Goal: Information Seeking & Learning: Check status

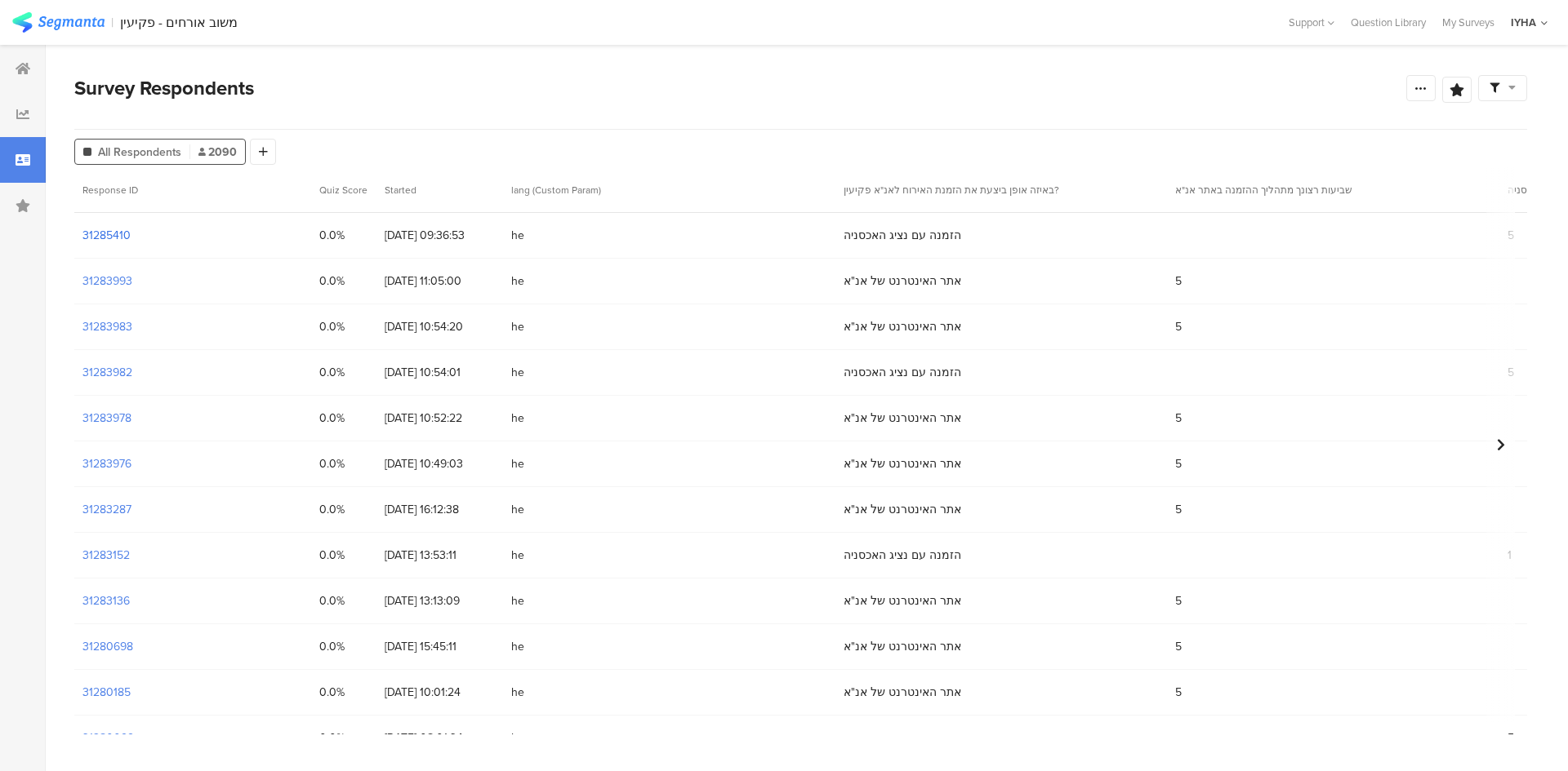
click at [117, 231] on section "31285410" at bounding box center [106, 236] width 48 height 17
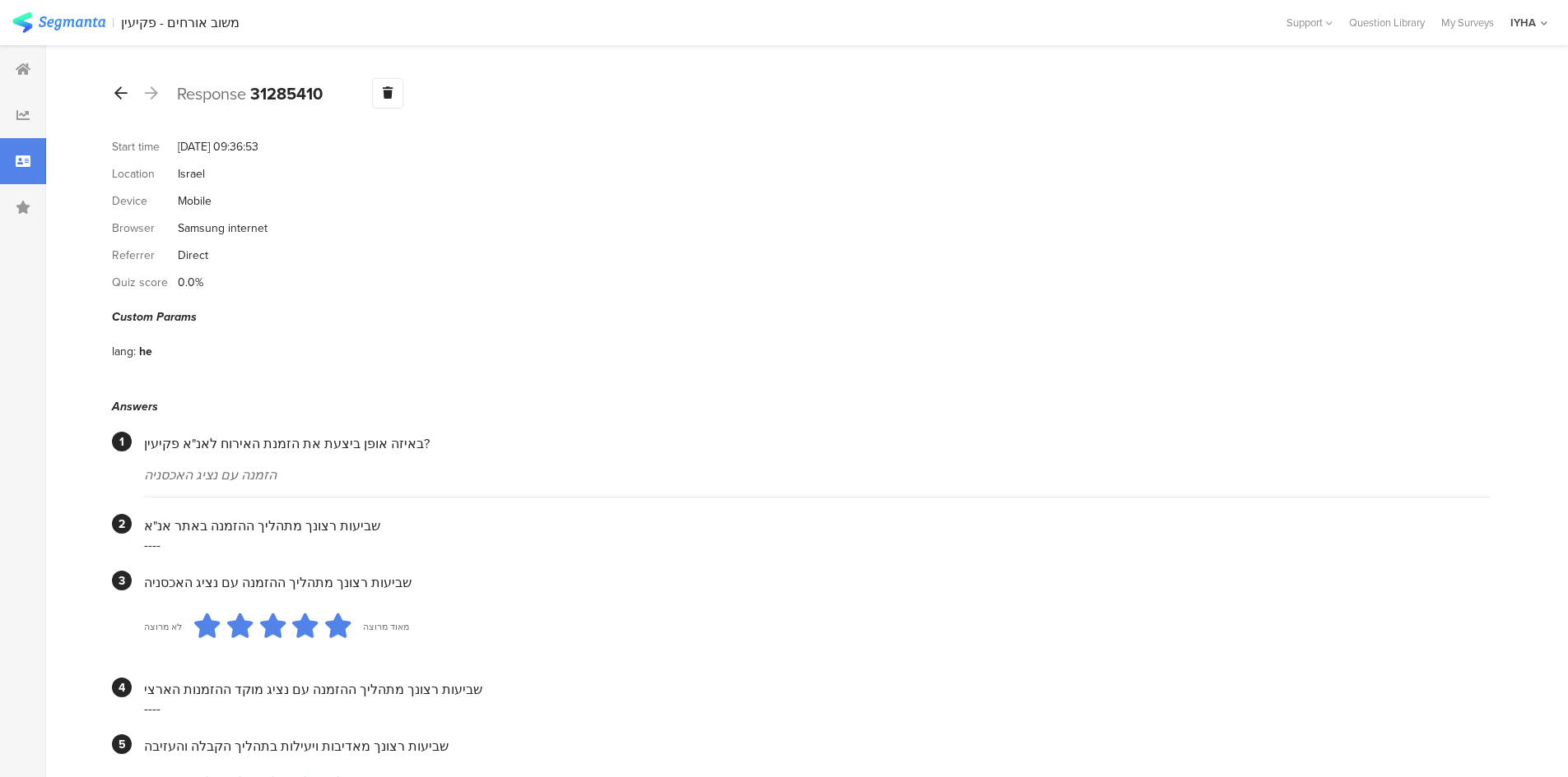
drag, startPoint x: 103, startPoint y: 118, endPoint x: 114, endPoint y: 94, distance: 26.4
click at [114, 94] on div at bounding box center [120, 94] width 18 height 26
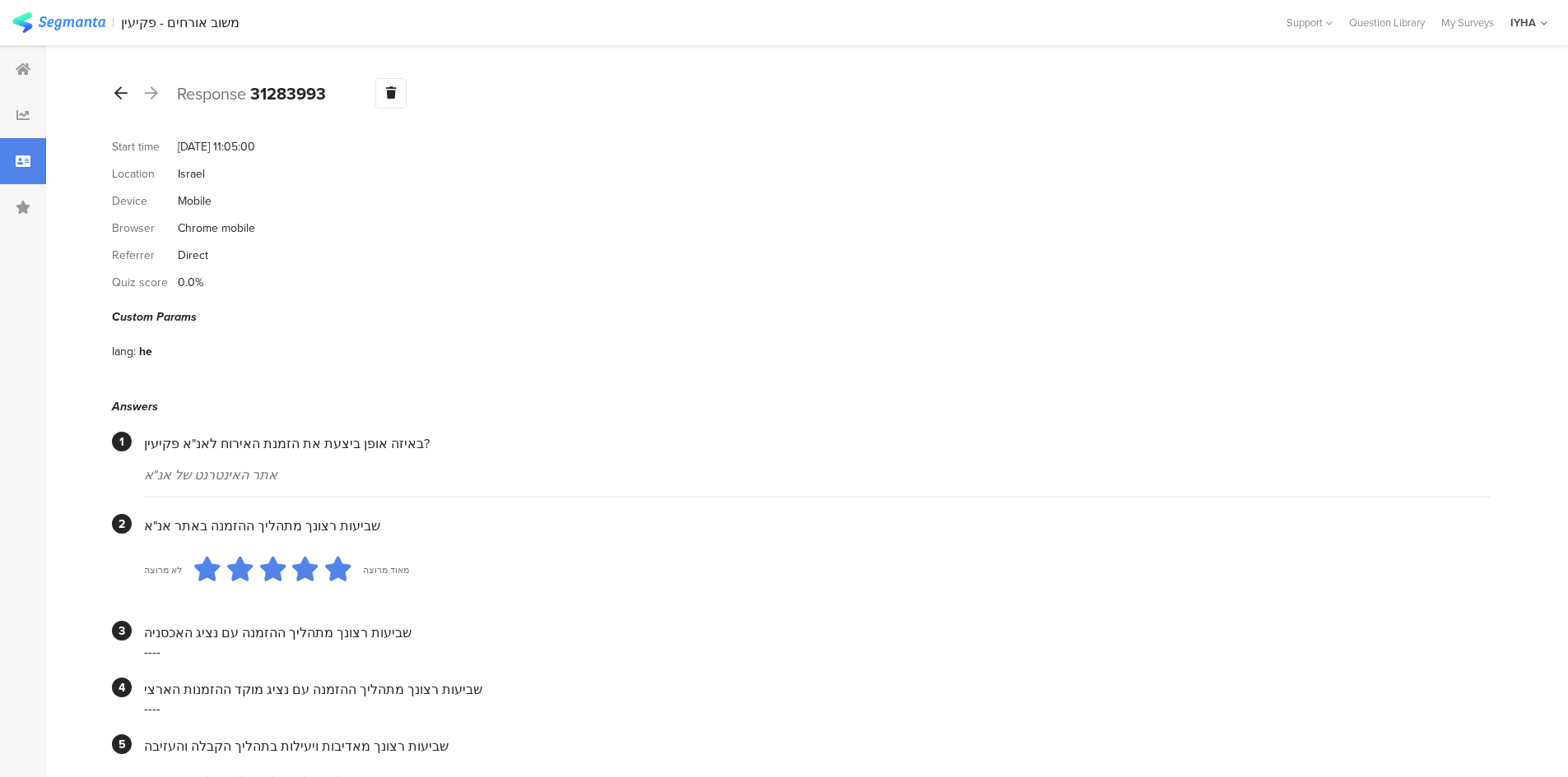
click at [116, 87] on icon at bounding box center [121, 93] width 13 height 15
click at [121, 91] on icon at bounding box center [121, 93] width 13 height 15
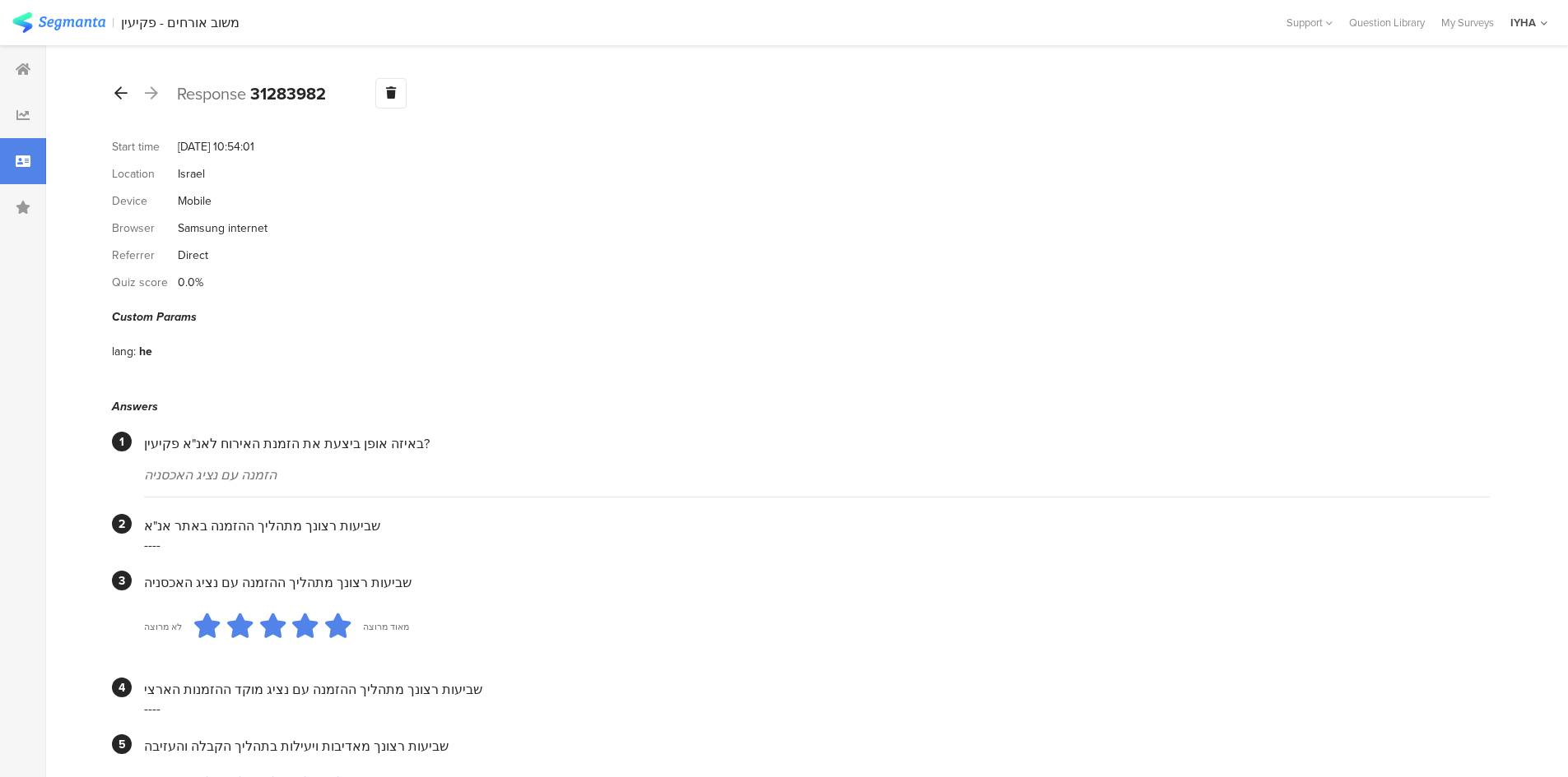
click at [119, 92] on icon at bounding box center [121, 93] width 13 height 15
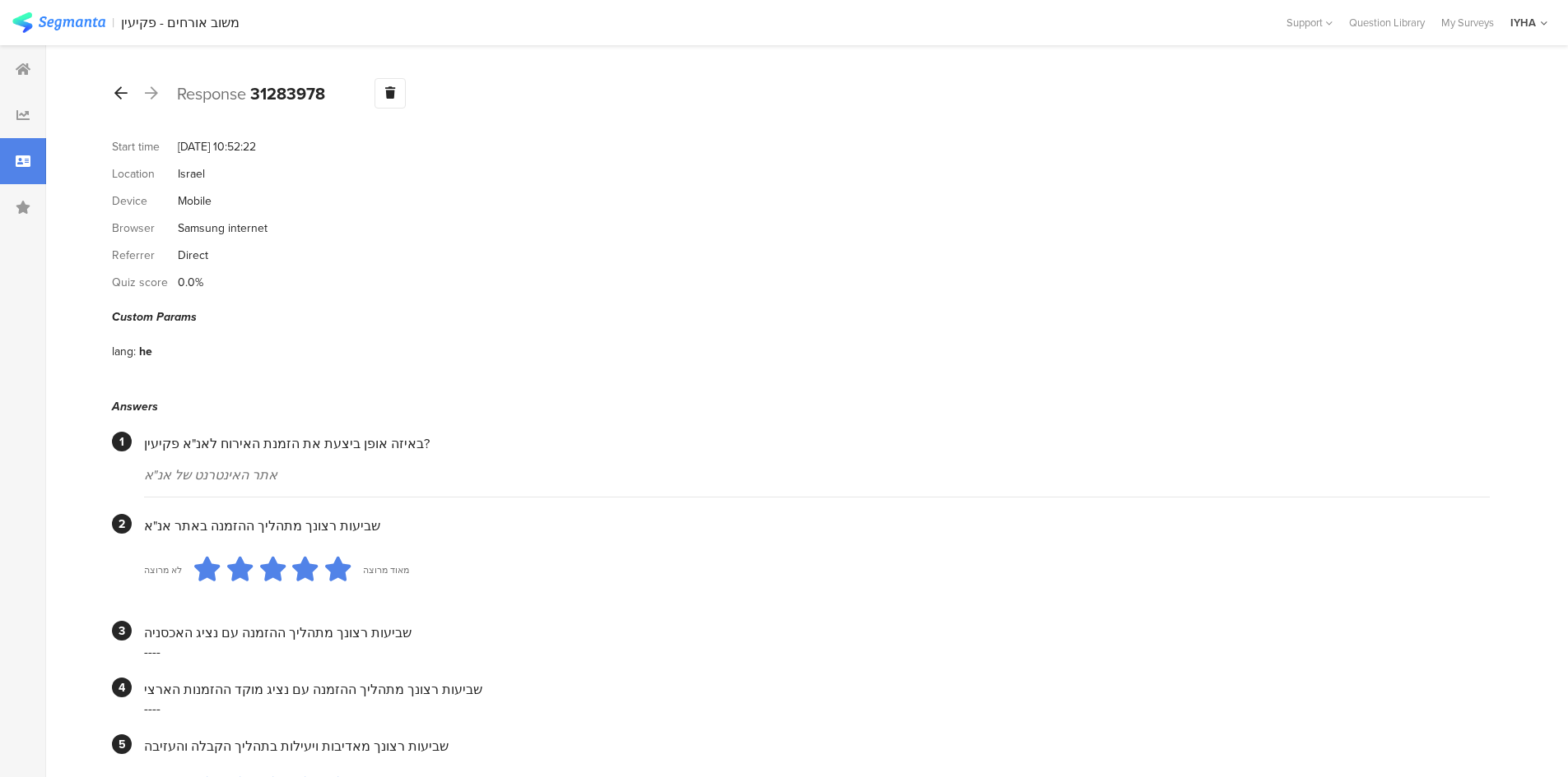
click at [119, 85] on icon at bounding box center [121, 93] width 13 height 15
click at [116, 94] on icon at bounding box center [121, 93] width 13 height 15
click at [119, 93] on icon at bounding box center [121, 93] width 13 height 15
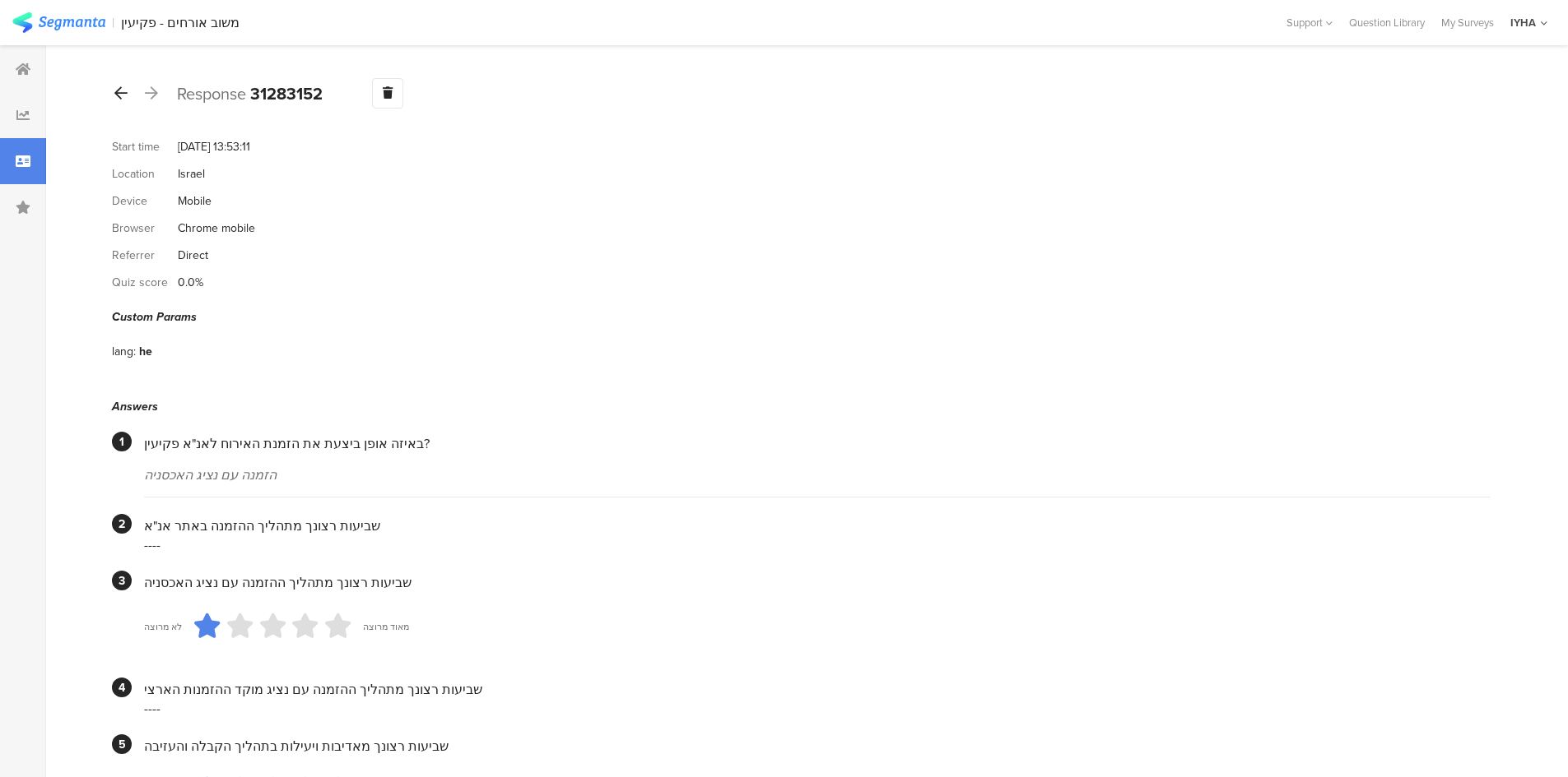
click at [115, 88] on icon at bounding box center [121, 93] width 13 height 15
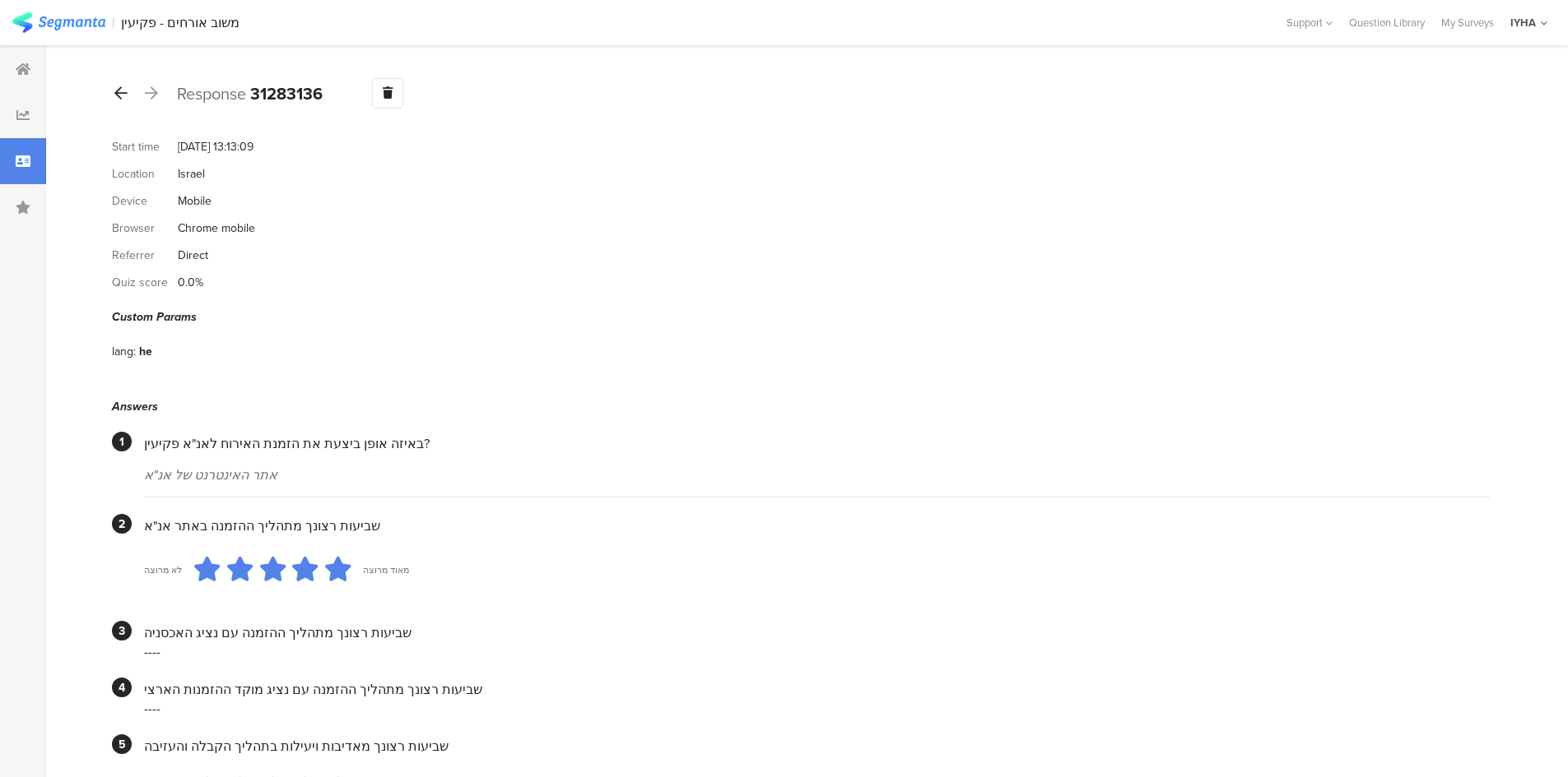
click at [117, 97] on icon at bounding box center [121, 93] width 13 height 15
click at [116, 90] on icon at bounding box center [121, 93] width 13 height 15
